Goal: Information Seeking & Learning: Learn about a topic

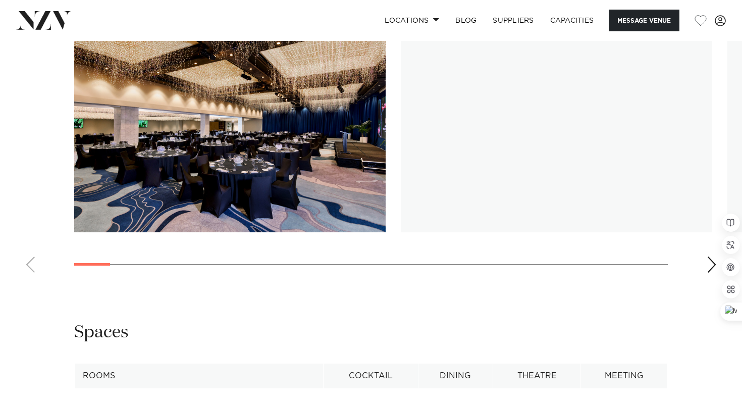
scroll to position [890, 0]
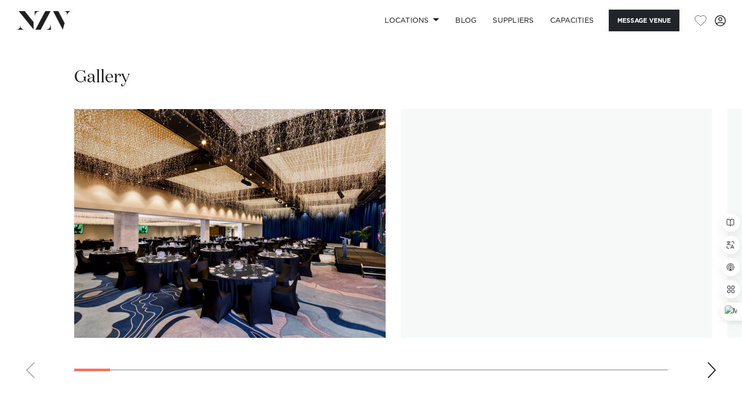
click at [401, 259] on img "2 / 30" at bounding box center [556, 223] width 311 height 229
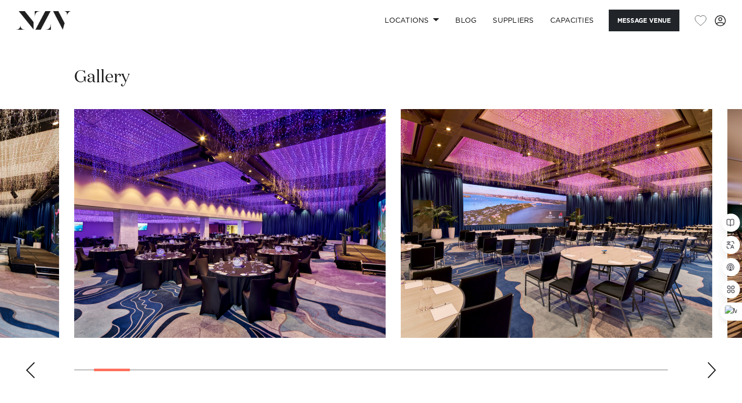
click at [401, 250] on img "3 / 30" at bounding box center [556, 223] width 311 height 229
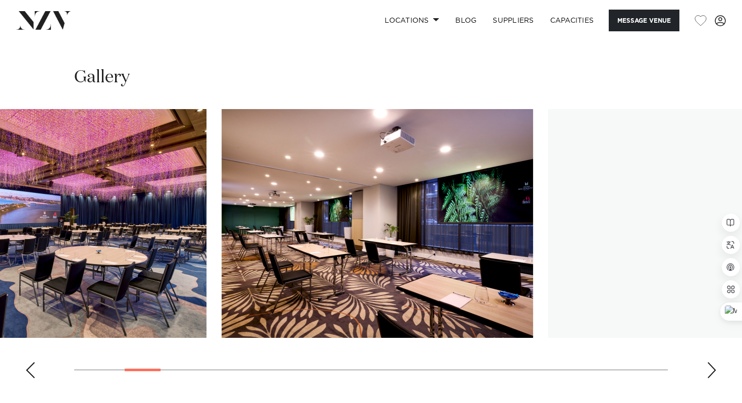
click at [246, 226] on img "4 / 30" at bounding box center [377, 223] width 311 height 229
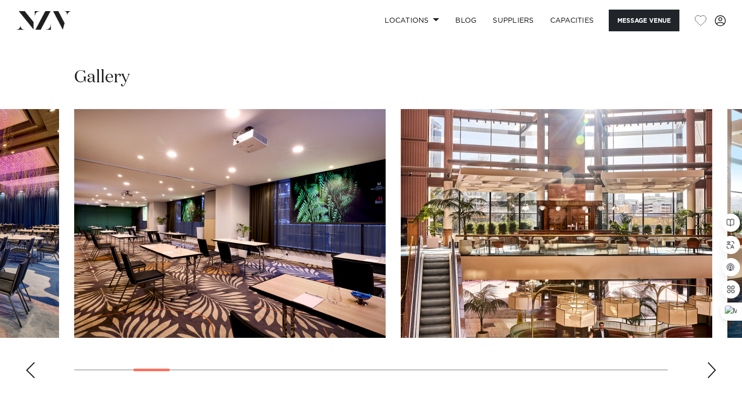
click at [401, 267] on img "5 / 30" at bounding box center [556, 223] width 311 height 229
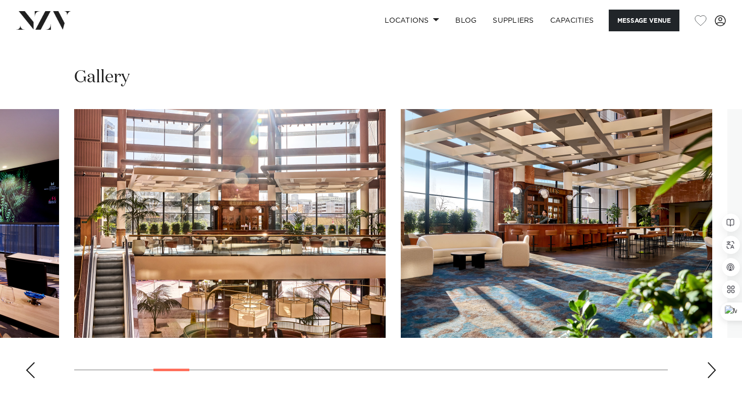
click at [160, 263] on swiper-container at bounding box center [371, 247] width 742 height 277
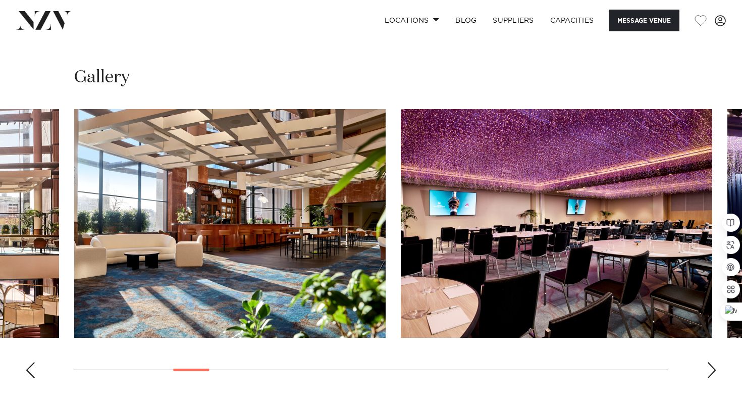
click at [401, 294] on img "7 / 30" at bounding box center [556, 223] width 311 height 229
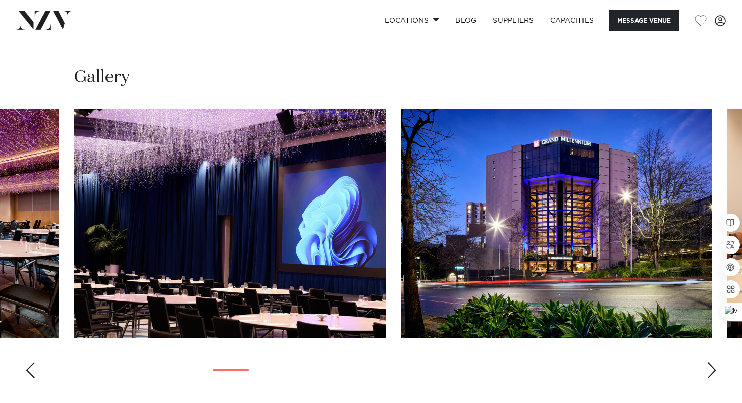
click at [105, 179] on img "8 / 30" at bounding box center [229, 223] width 311 height 229
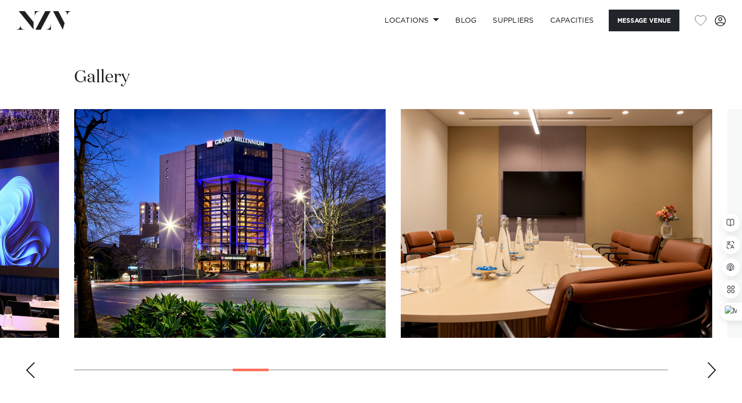
click at [401, 247] on img "10 / 30" at bounding box center [556, 223] width 311 height 229
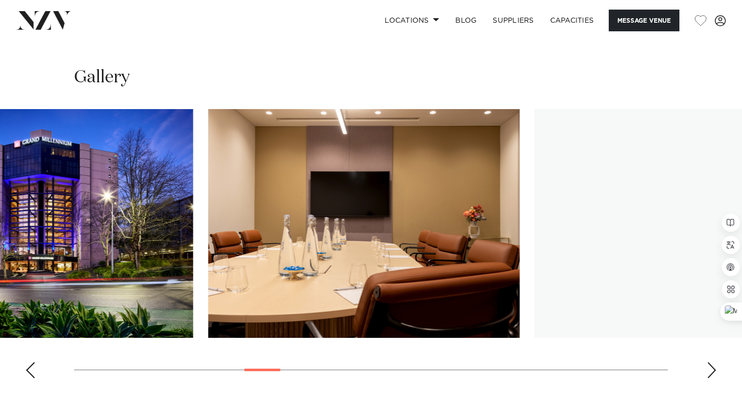
click at [520, 259] on img "10 / 30" at bounding box center [363, 223] width 311 height 229
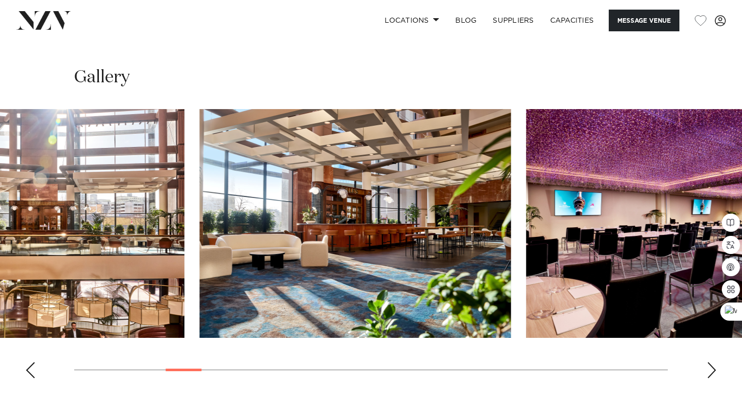
click at [687, 308] on img "7 / 30" at bounding box center [681, 223] width 311 height 229
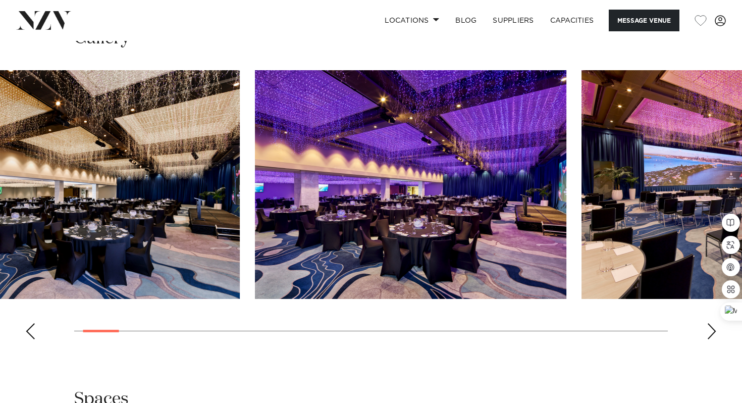
click at [255, 202] on img "2 / 30" at bounding box center [410, 184] width 311 height 229
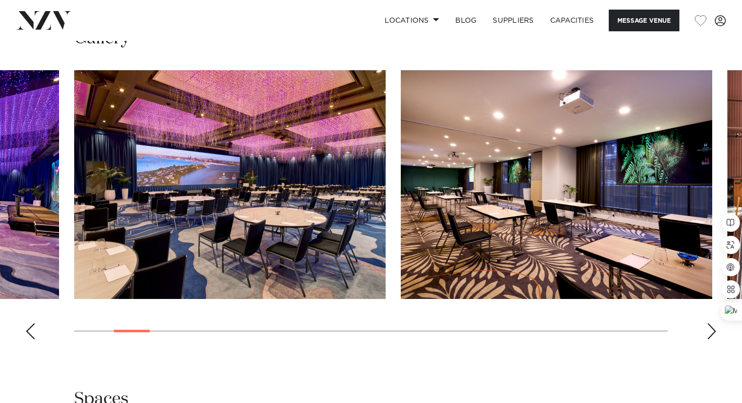
click at [386, 247] on img "3 / 30" at bounding box center [229, 184] width 311 height 229
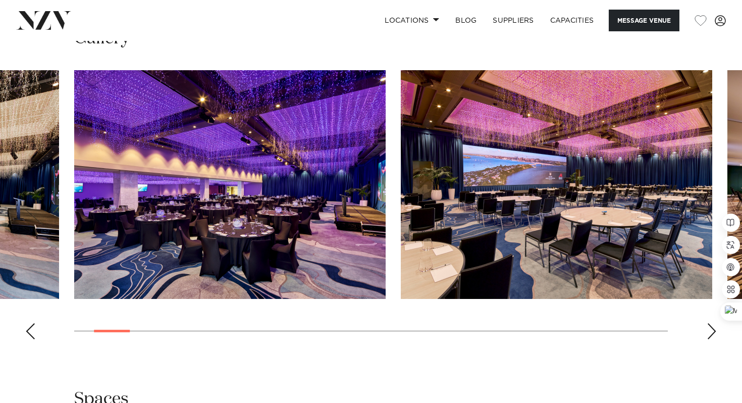
click at [386, 251] on img "2 / 30" at bounding box center [229, 184] width 311 height 229
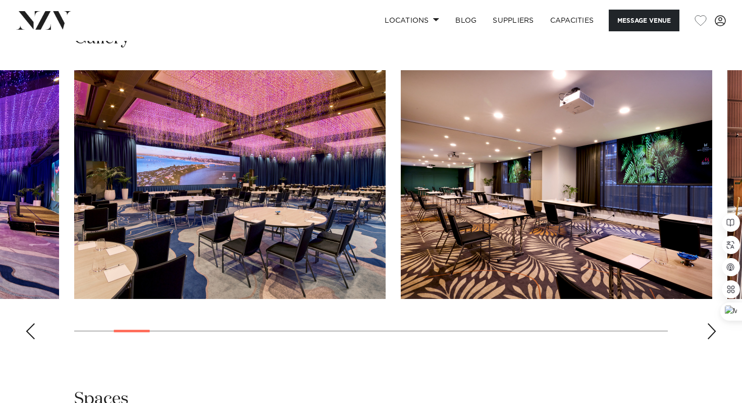
click at [212, 191] on img "3 / 30" at bounding box center [229, 184] width 311 height 229
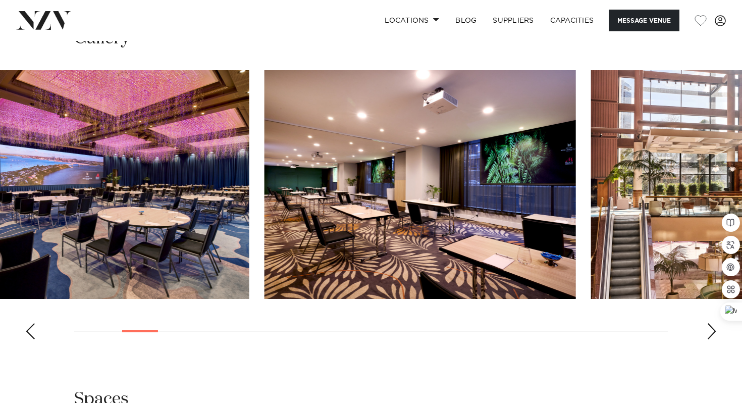
click at [0, 154] on img "3 / 30" at bounding box center [93, 184] width 311 height 229
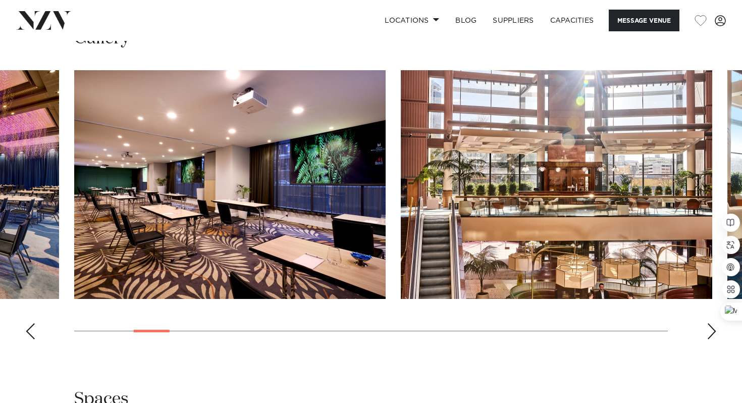
click at [74, 120] on img "4 / 30" at bounding box center [229, 184] width 311 height 229
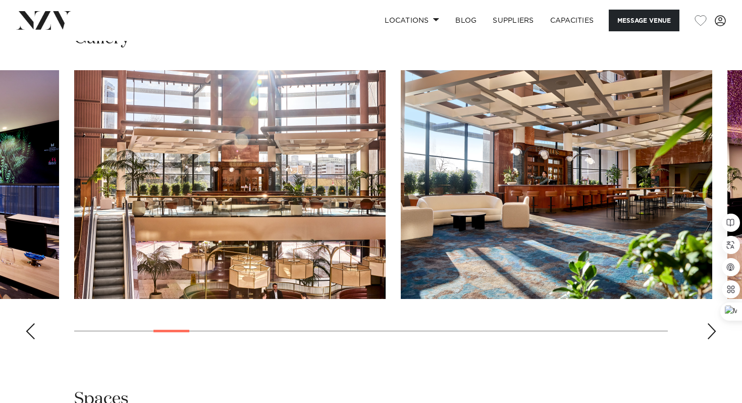
click at [401, 83] on img "6 / 30" at bounding box center [556, 184] width 311 height 229
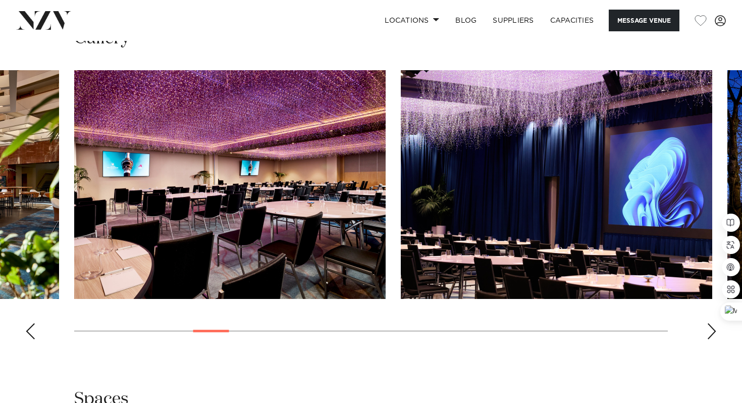
click at [74, 180] on img "7 / 30" at bounding box center [229, 184] width 311 height 229
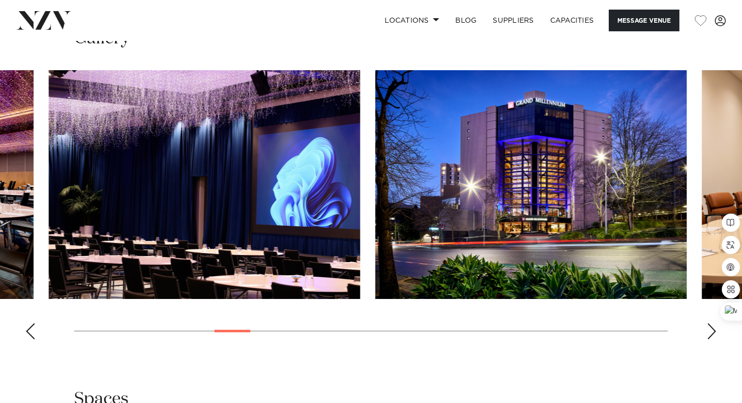
click at [376, 248] on img "9 / 30" at bounding box center [531, 184] width 311 height 229
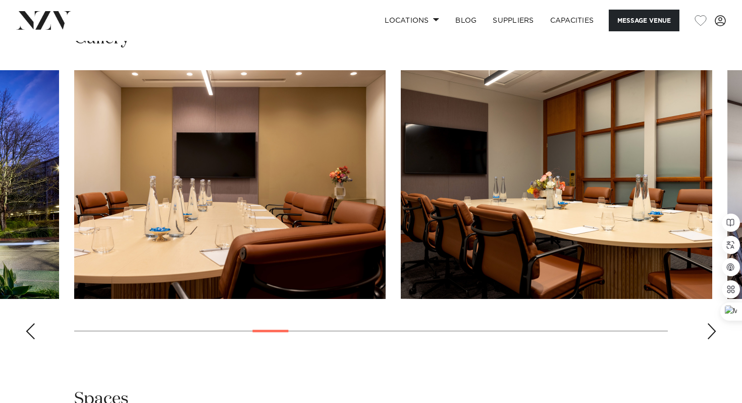
click at [0, 248] on swiper-container at bounding box center [371, 208] width 742 height 277
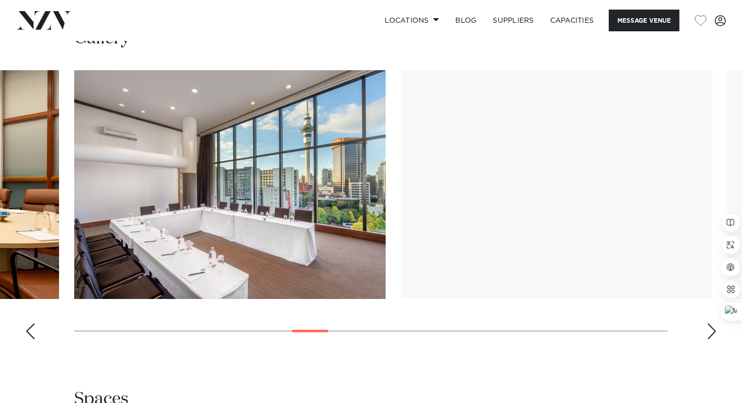
click at [74, 203] on img "12 / 30" at bounding box center [229, 184] width 311 height 229
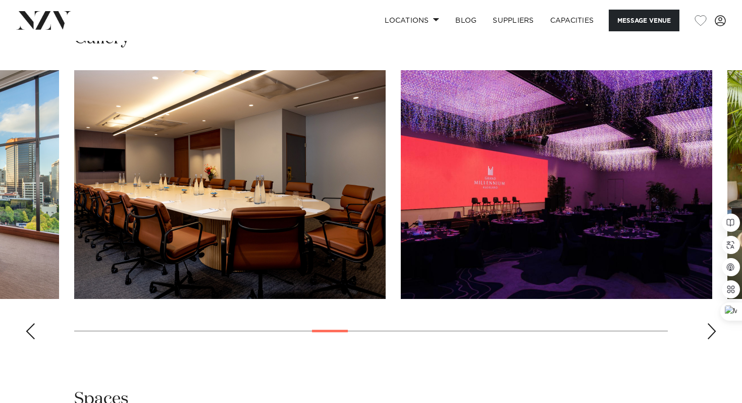
click at [74, 199] on img "13 / 30" at bounding box center [229, 184] width 311 height 229
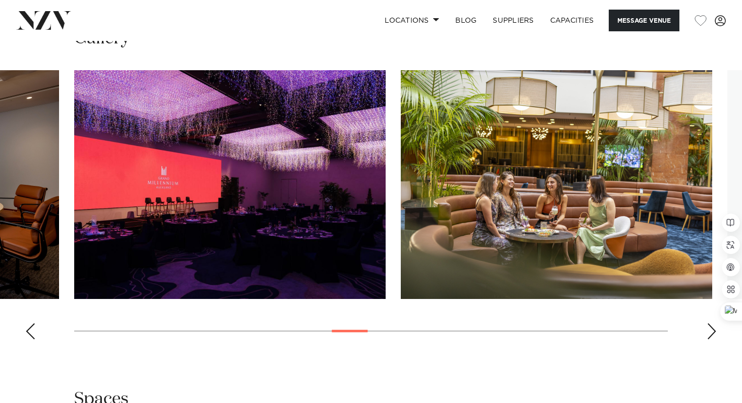
click at [401, 188] on img "15 / 30" at bounding box center [556, 184] width 311 height 229
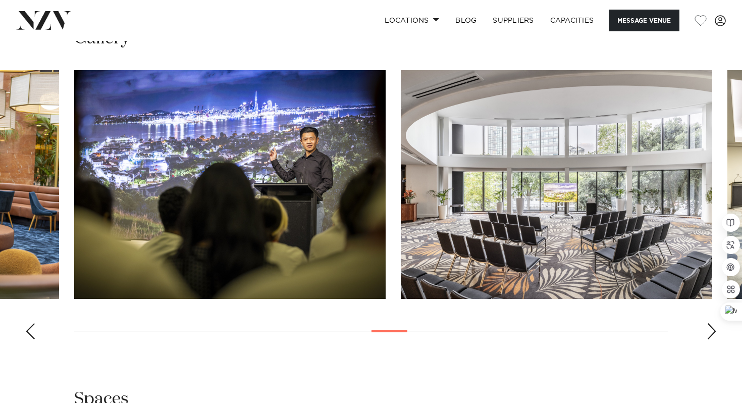
click at [74, 203] on img "16 / 30" at bounding box center [229, 184] width 311 height 229
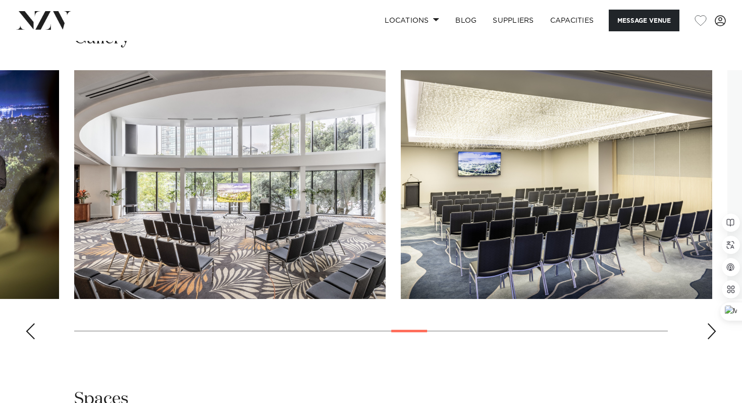
click at [401, 198] on img "18 / 30" at bounding box center [556, 184] width 311 height 229
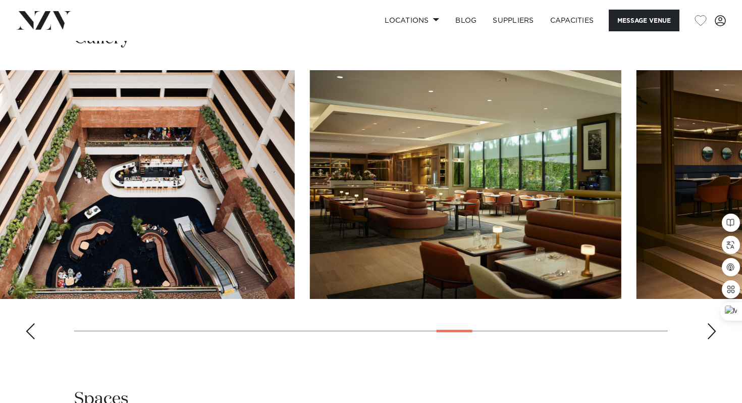
click at [310, 147] on img "20 / 30" at bounding box center [465, 184] width 311 height 229
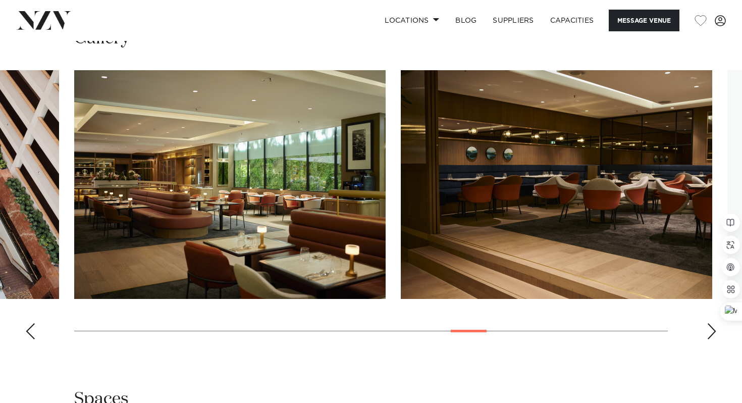
click at [401, 171] on img "21 / 30" at bounding box center [556, 184] width 311 height 229
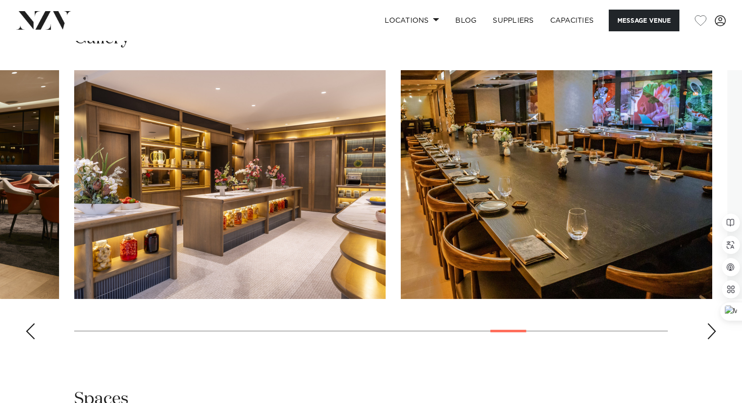
click at [74, 131] on img "22 / 30" at bounding box center [229, 184] width 311 height 229
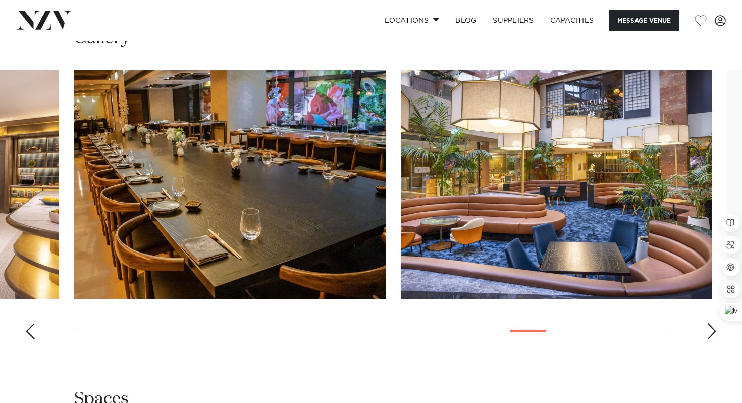
click at [401, 134] on img "24 / 30" at bounding box center [556, 184] width 311 height 229
